Goal: Task Accomplishment & Management: Manage account settings

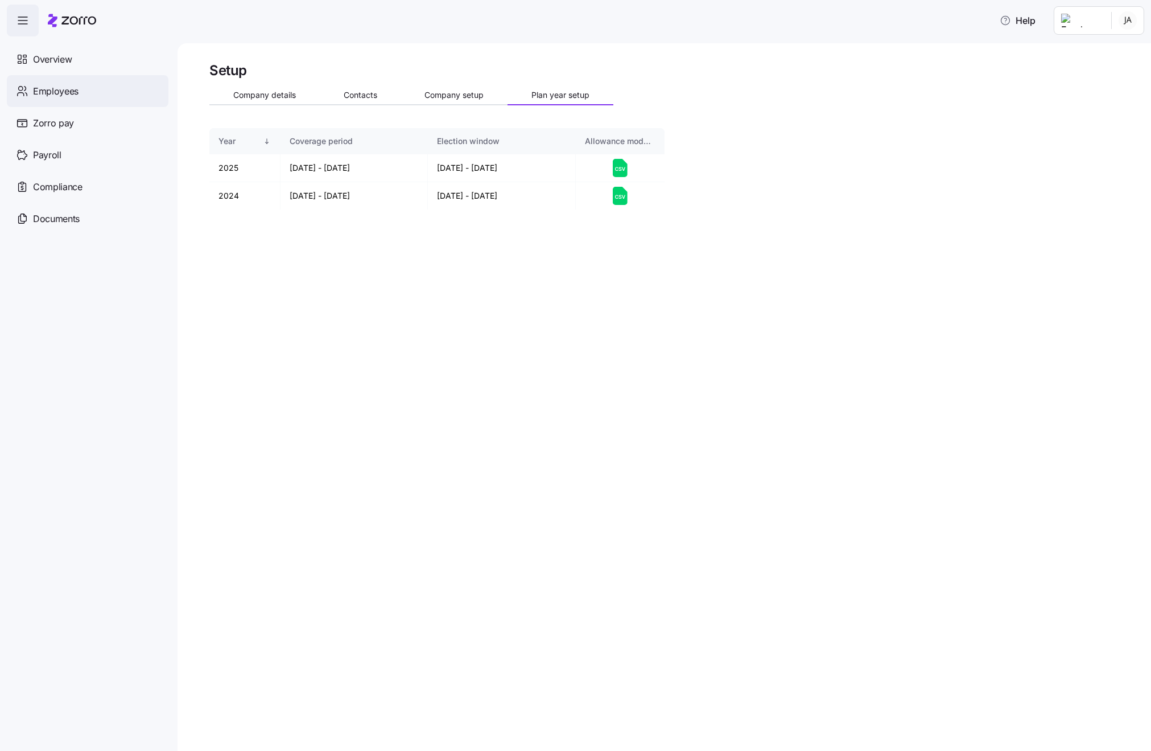
click at [60, 91] on span "Employees" at bounding box center [56, 91] width 46 height 14
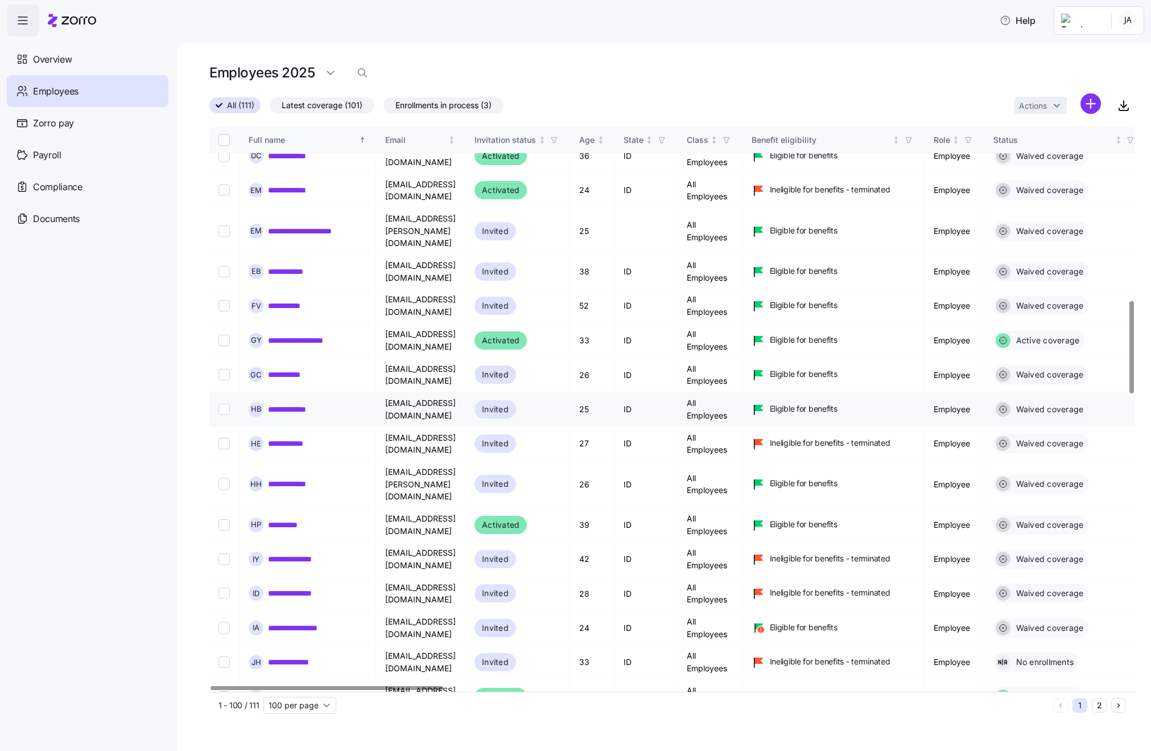
scroll to position [1043, 1]
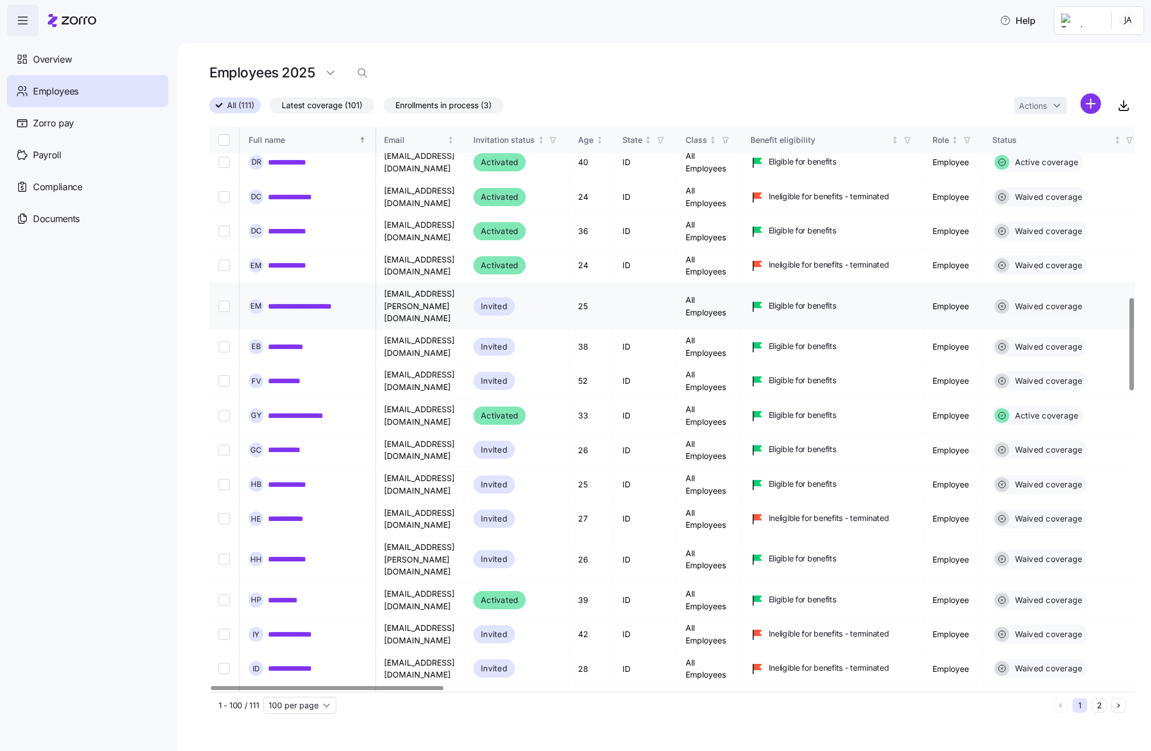
click at [304, 301] on link "**********" at bounding box center [315, 306] width 94 height 11
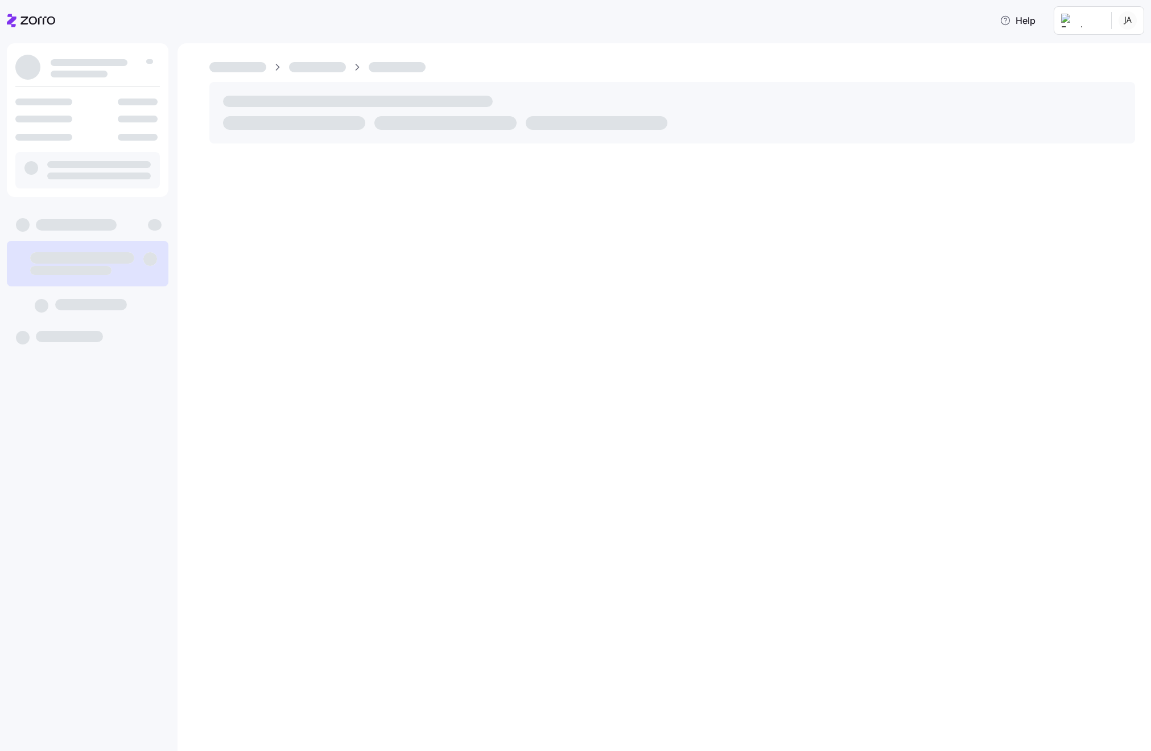
click at [222, 242] on div at bounding box center [665, 397] width 974 height 708
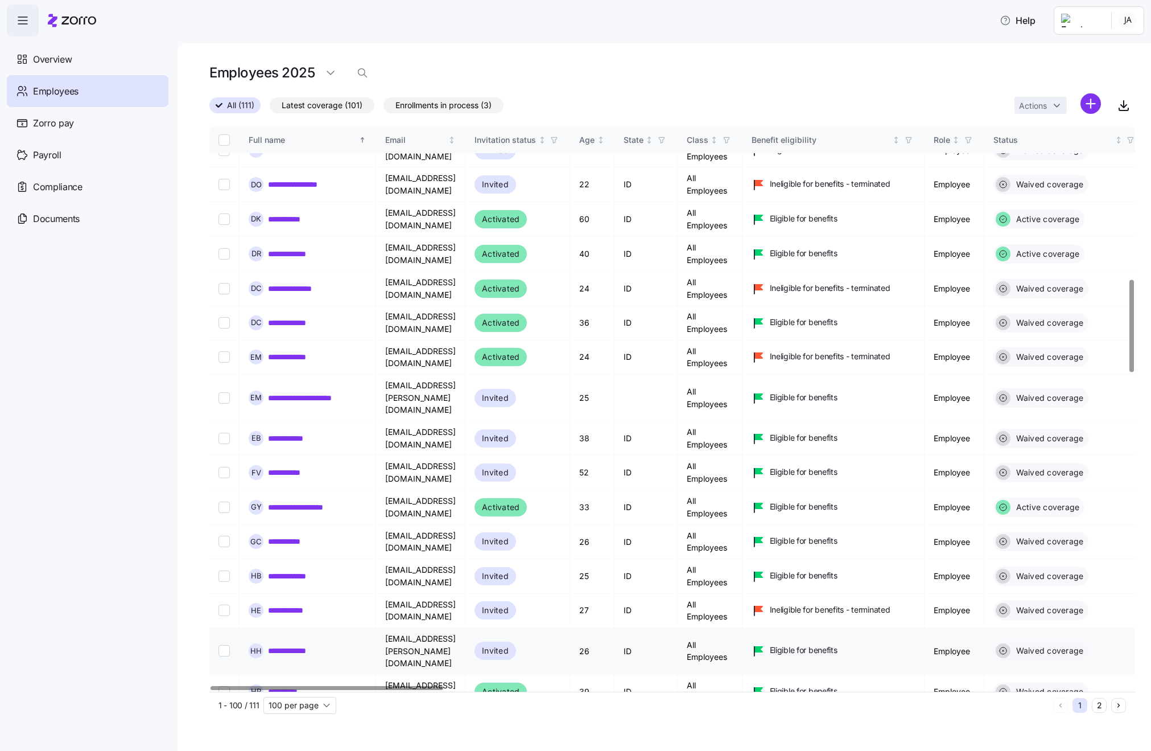
scroll to position [926, 0]
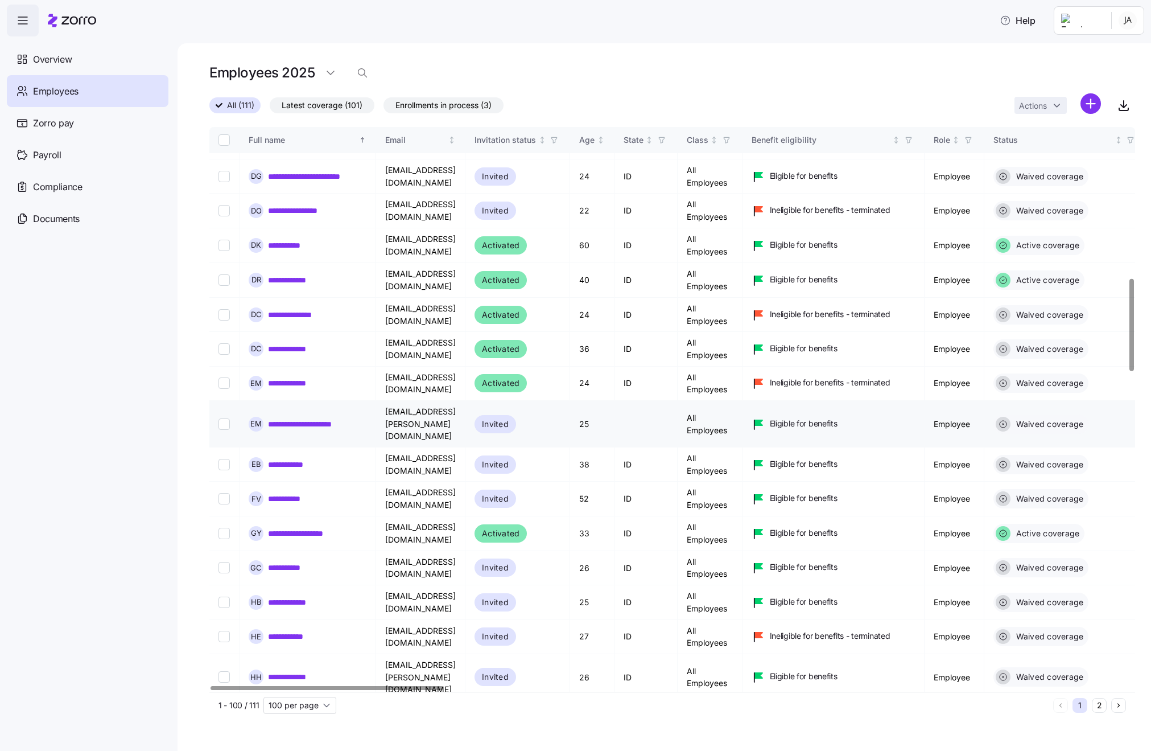
click at [223, 418] on input "Select record 34" at bounding box center [224, 423] width 11 height 11
checkbox input "true"
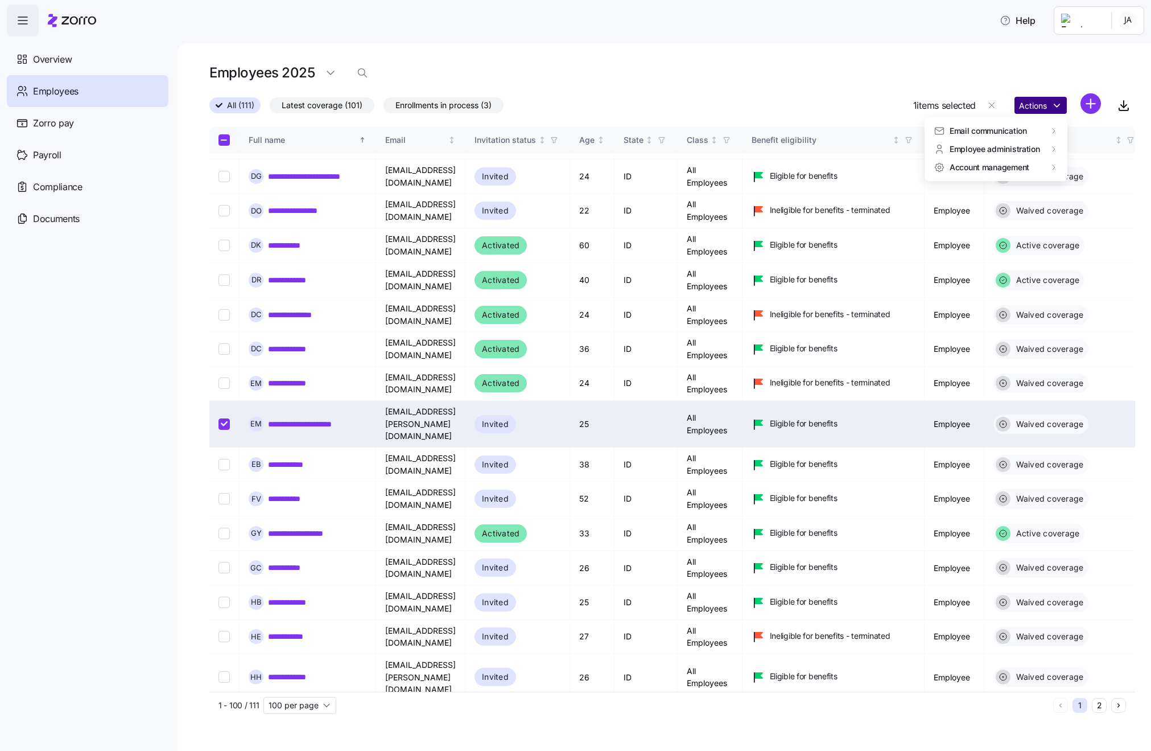
click at [1038, 103] on html "**********" at bounding box center [575, 372] width 1151 height 744
click at [866, 157] on div "Terminate employee" at bounding box center [877, 150] width 94 height 18
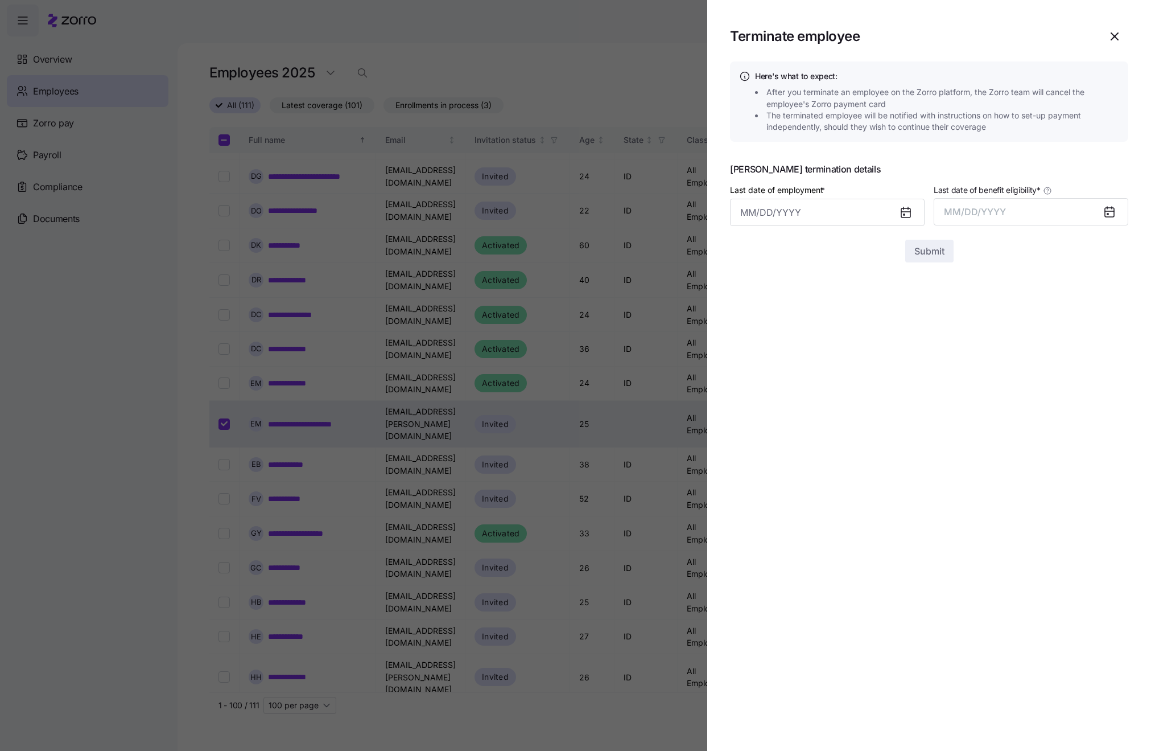
click at [910, 212] on icon at bounding box center [906, 212] width 9 height 9
click at [904, 214] on icon at bounding box center [904, 214] width 1 height 1
click at [818, 214] on input "Last date of employment *" at bounding box center [827, 212] width 195 height 27
drag, startPoint x: 916, startPoint y: 390, endPoint x: 935, endPoint y: 348, distance: 46.6
click at [918, 386] on button "24" at bounding box center [921, 388] width 27 height 27
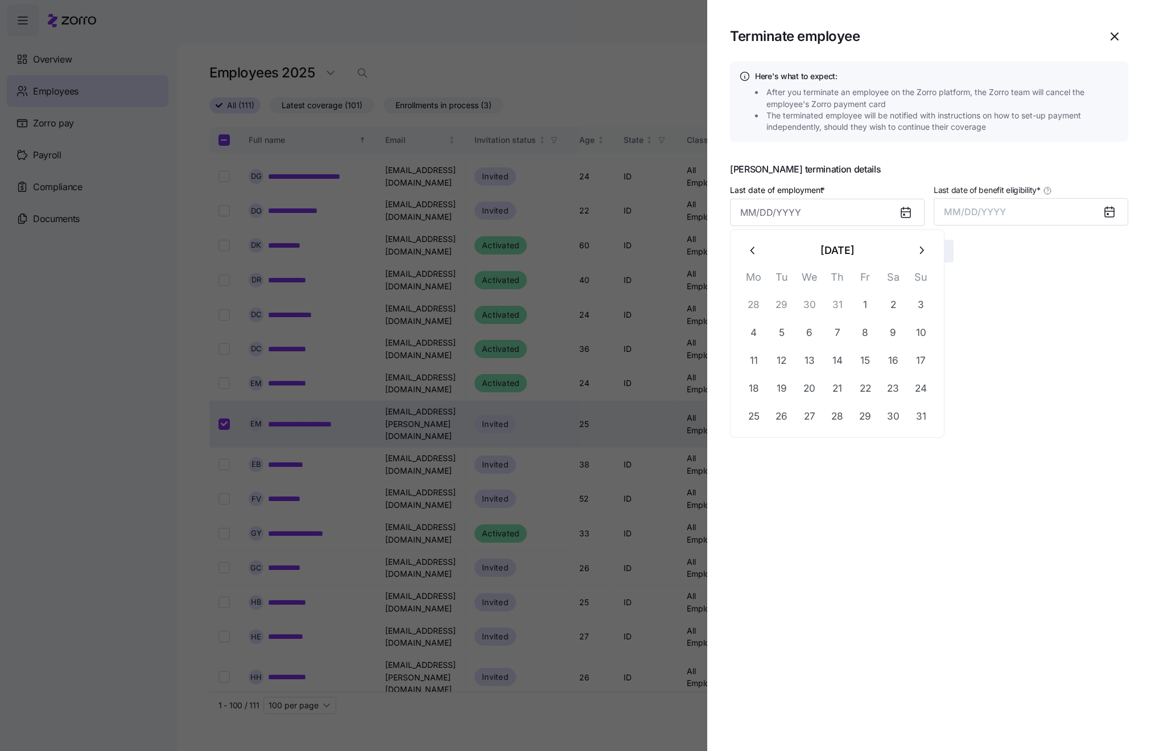
type input "[DATE]"
click at [982, 213] on span "MM/DD/YYYY" at bounding box center [975, 211] width 62 height 11
drag, startPoint x: 1034, startPoint y: 337, endPoint x: 968, endPoint y: 287, distance: 83.3
click at [1034, 337] on button "Aug" at bounding box center [1041, 338] width 65 height 27
click at [924, 245] on span "Submit" at bounding box center [930, 251] width 30 height 14
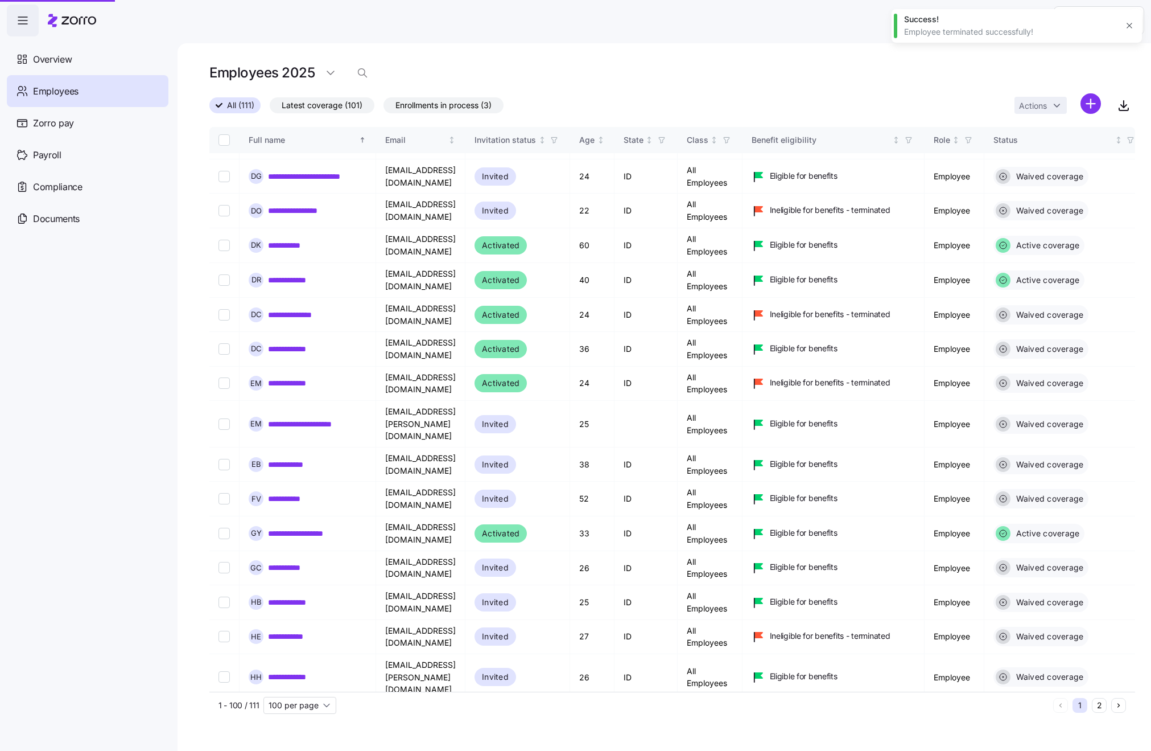
checkbox input "false"
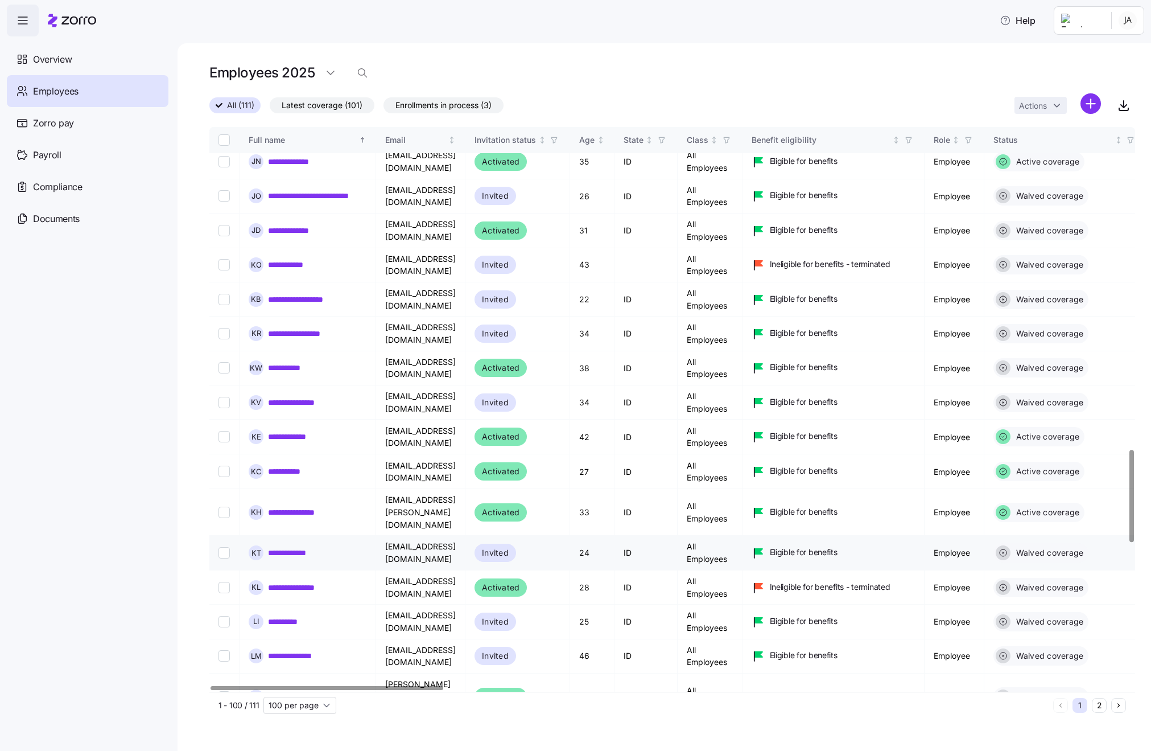
scroll to position [1974, 0]
